Goal: Find specific page/section: Find specific page/section

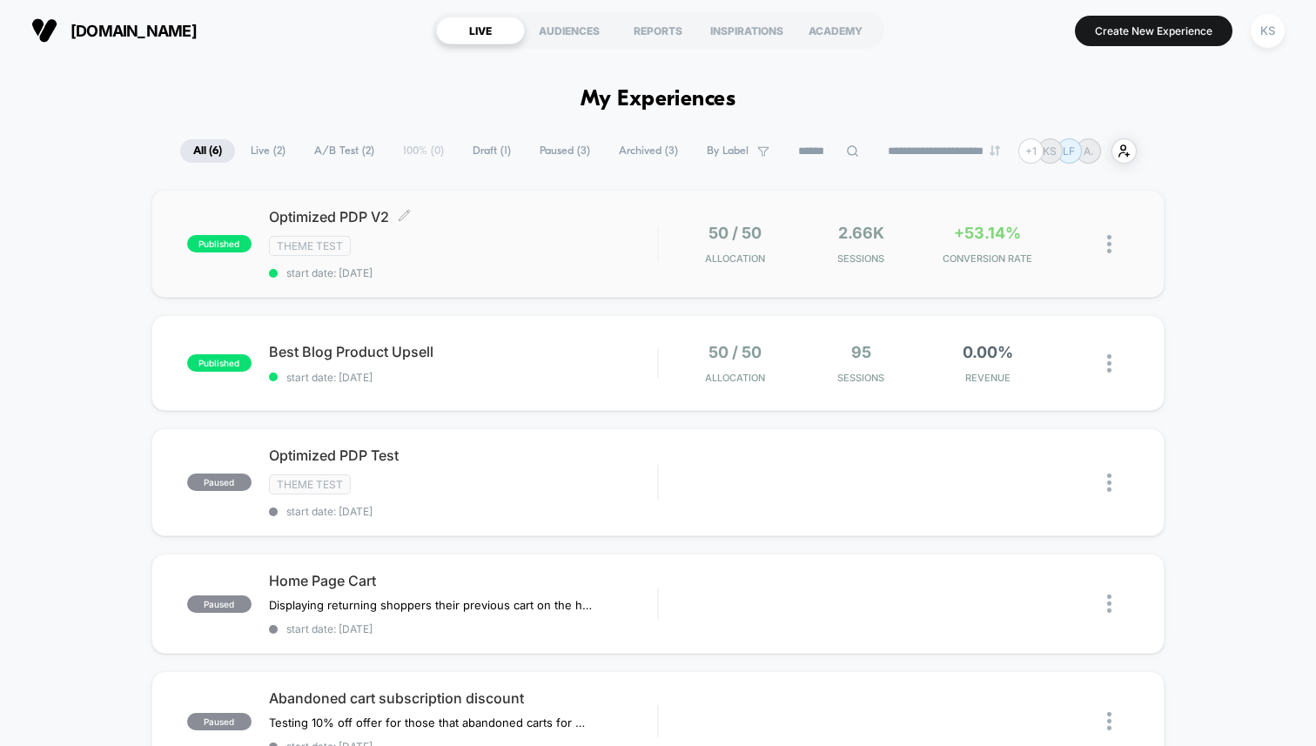
click at [461, 252] on div "Theme Test" at bounding box center [463, 246] width 388 height 20
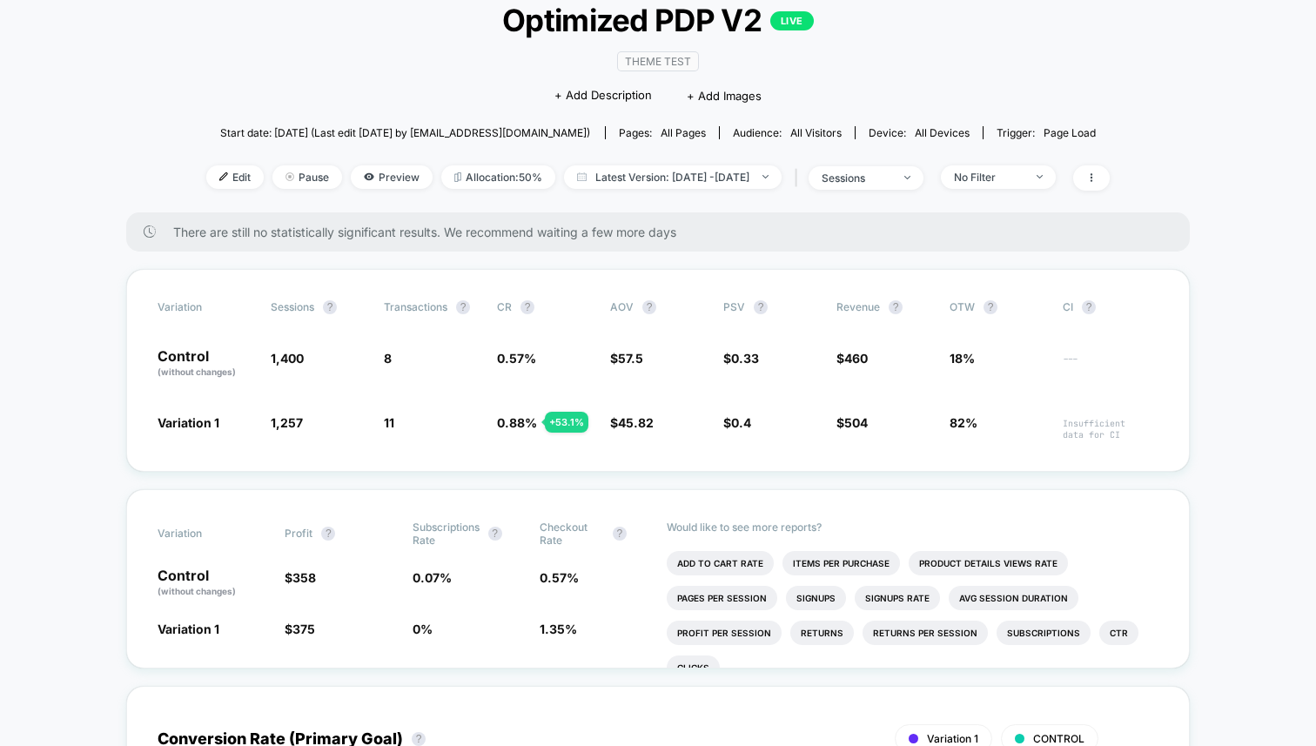
scroll to position [53, 0]
